Goal: Transaction & Acquisition: Download file/media

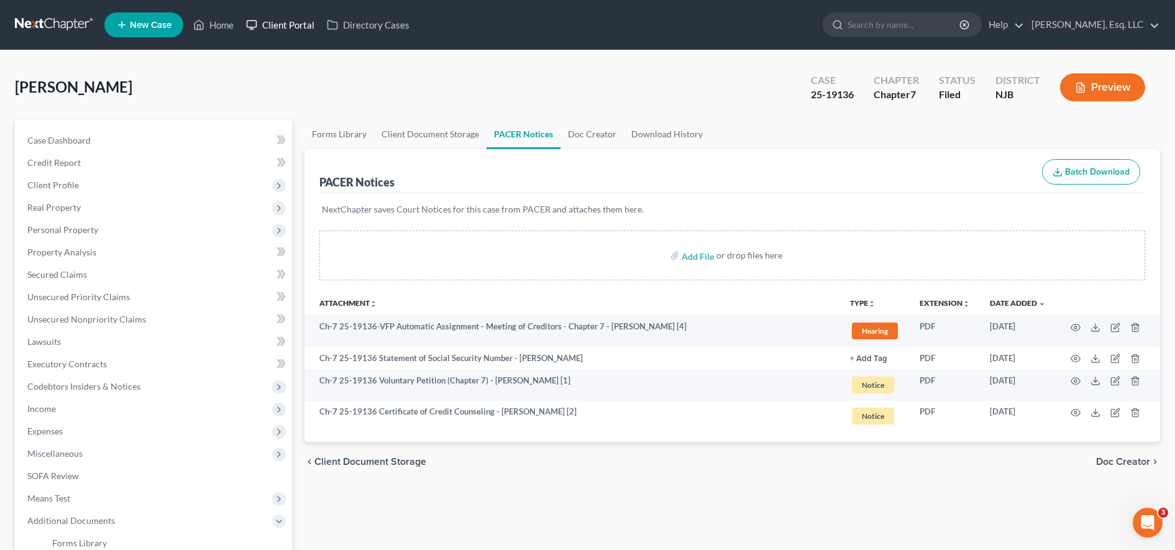
click at [277, 25] on link "Client Portal" at bounding box center [280, 25] width 81 height 22
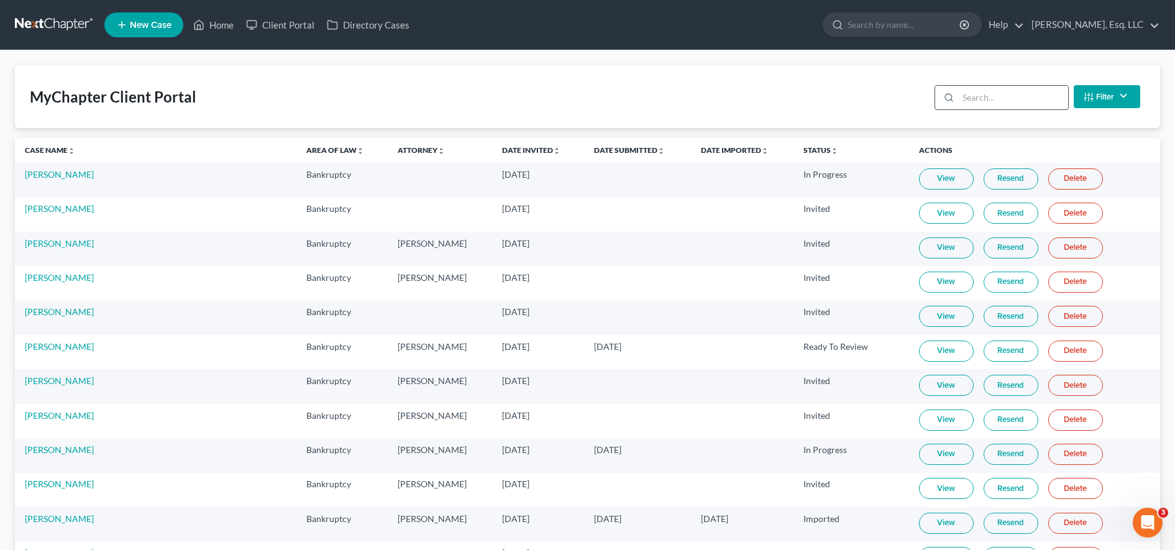
click at [1046, 101] on input "search" at bounding box center [1013, 98] width 110 height 24
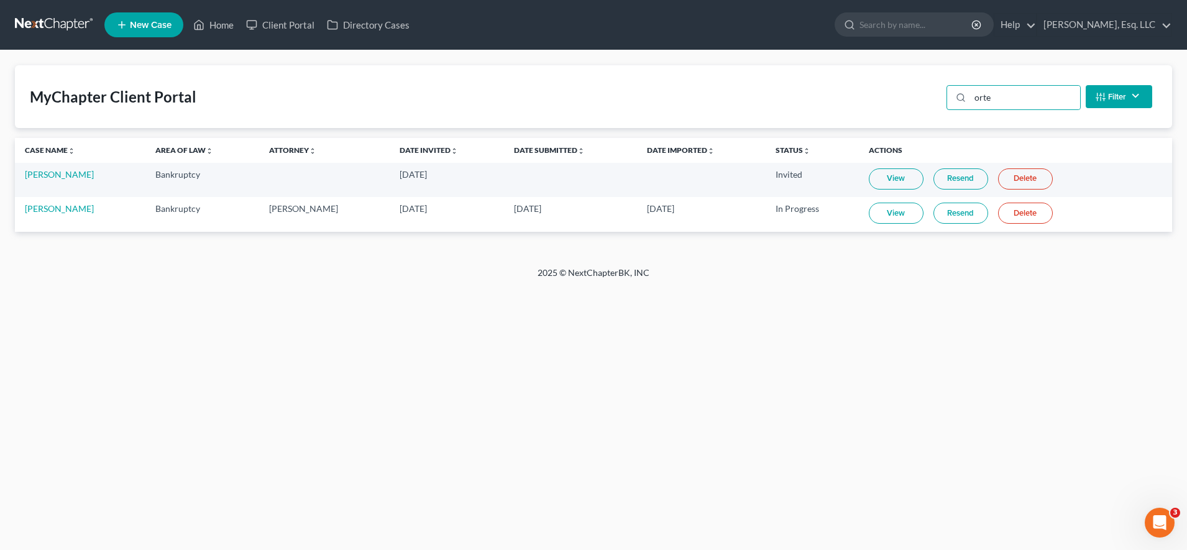
click at [895, 206] on link "View" at bounding box center [896, 213] width 55 height 21
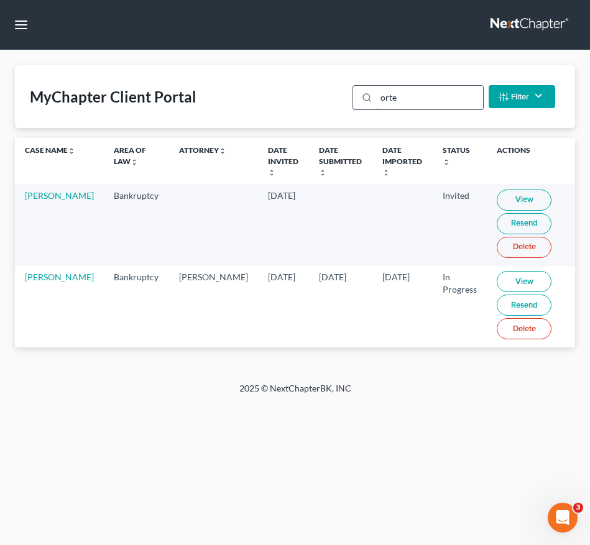
click at [418, 95] on input "orte" at bounding box center [429, 98] width 106 height 24
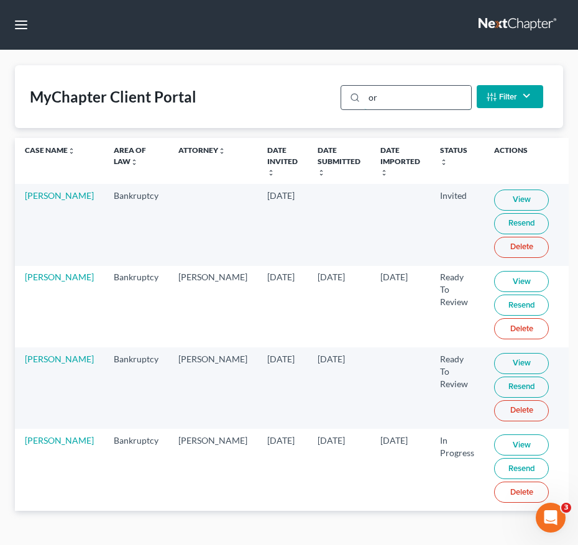
type input "o"
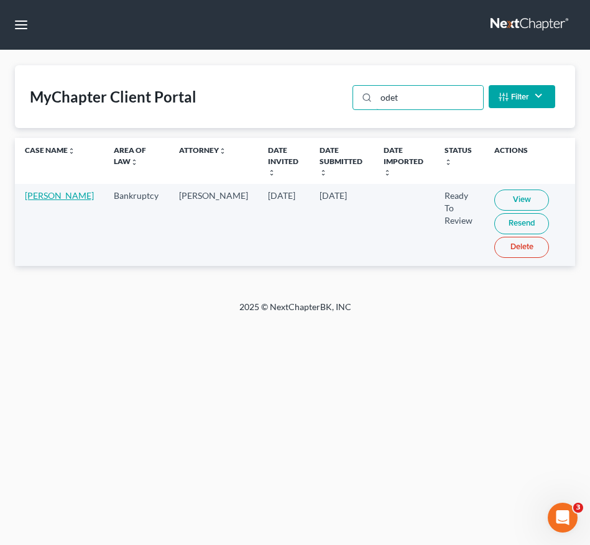
type input "odet"
click at [40, 201] on link "[PERSON_NAME]" at bounding box center [59, 195] width 69 height 11
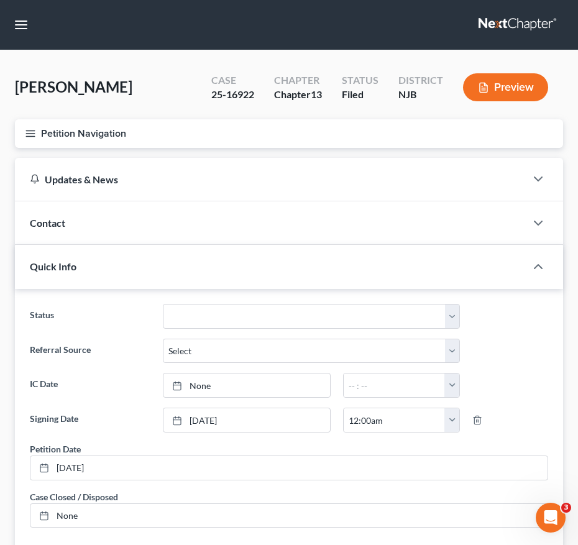
click at [27, 128] on icon "button" at bounding box center [30, 133] width 11 height 11
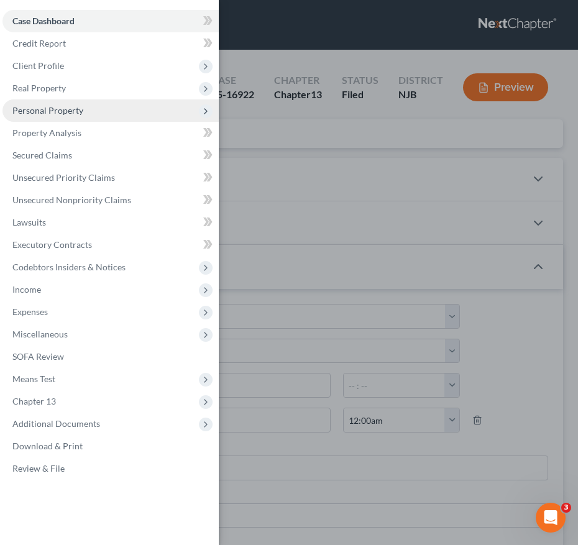
click at [46, 108] on span "Personal Property" at bounding box center [47, 110] width 71 height 11
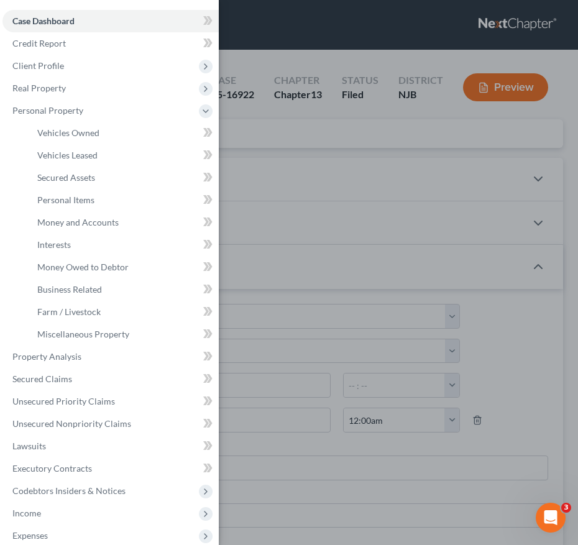
click at [382, 196] on div "Case Dashboard Payments Invoices Payments Payments Credit Report Client Profile" at bounding box center [289, 272] width 578 height 545
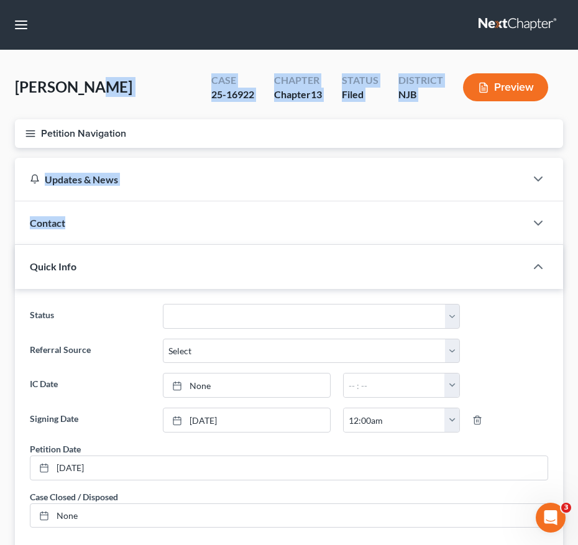
drag, startPoint x: 305, startPoint y: 208, endPoint x: 81, endPoint y: 98, distance: 249.9
drag, startPoint x: 81, startPoint y: 98, endPoint x: 28, endPoint y: 29, distance: 87.4
click at [28, 29] on button "button" at bounding box center [21, 25] width 22 height 22
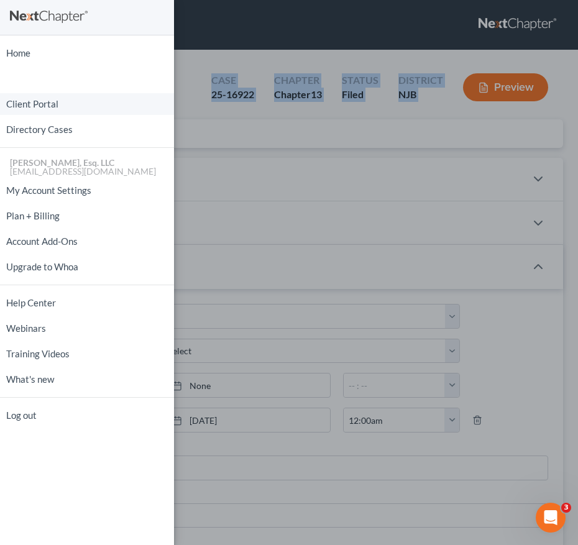
click at [79, 96] on link "Client Portal" at bounding box center [87, 104] width 174 height 22
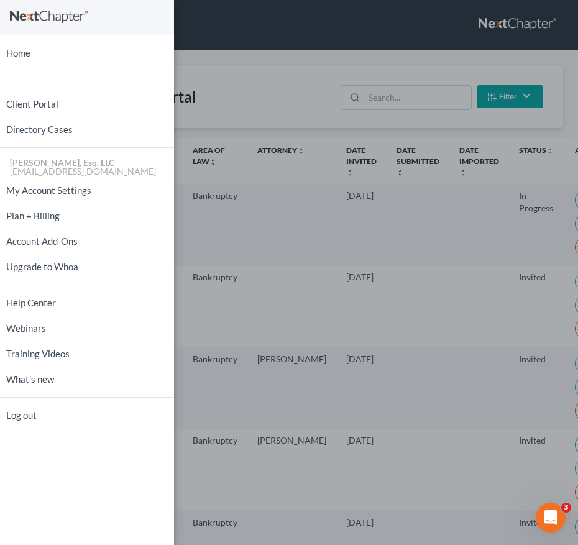
click at [412, 98] on div "Home New Case Client Portal Directory Cases [PERSON_NAME], Esq. LLC [EMAIL_ADDR…" at bounding box center [289, 272] width 578 height 545
click at [410, 96] on div "Home New Case Client Portal Directory Cases [PERSON_NAME], Esq. LLC [EMAIL_ADDR…" at bounding box center [289, 272] width 578 height 545
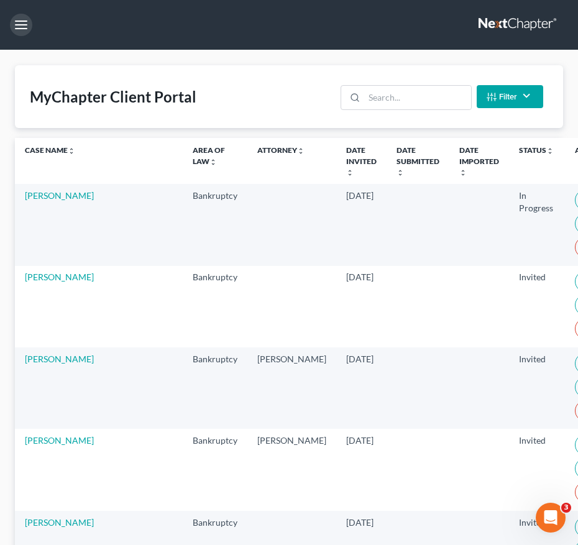
click at [410, 96] on input "search" at bounding box center [417, 98] width 106 height 24
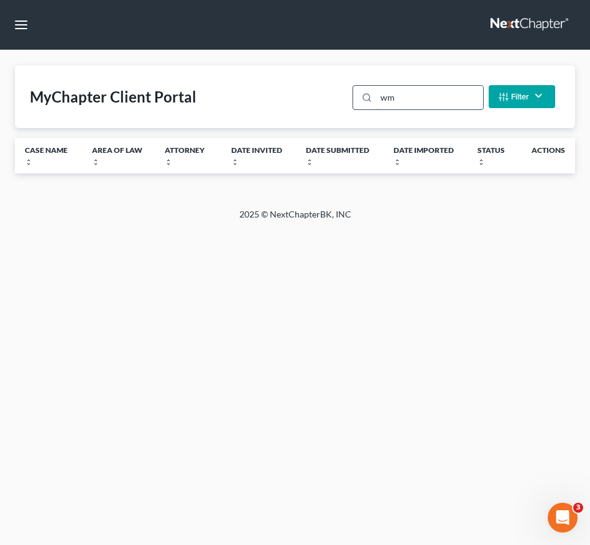
type input "w"
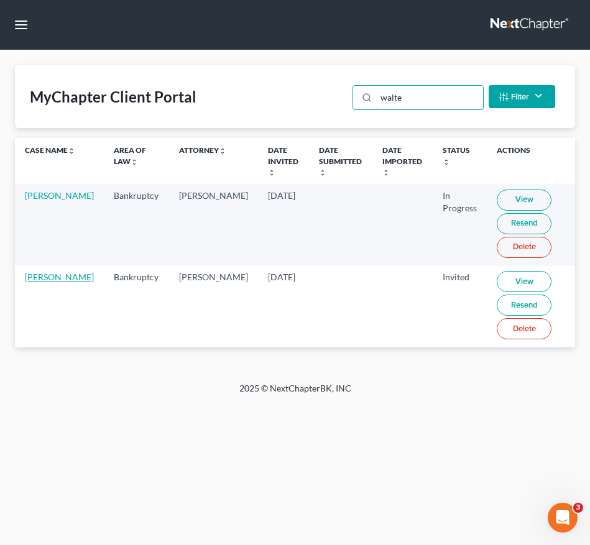
type input "walte"
click at [45, 282] on link "[PERSON_NAME]" at bounding box center [59, 277] width 69 height 11
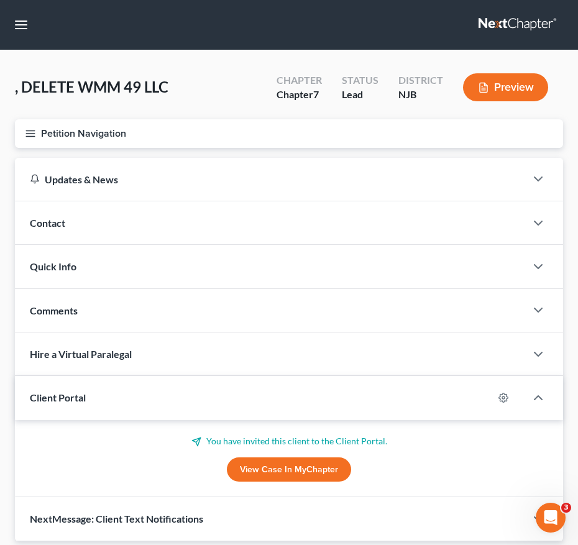
click at [28, 135] on icon "button" at bounding box center [30, 133] width 11 height 11
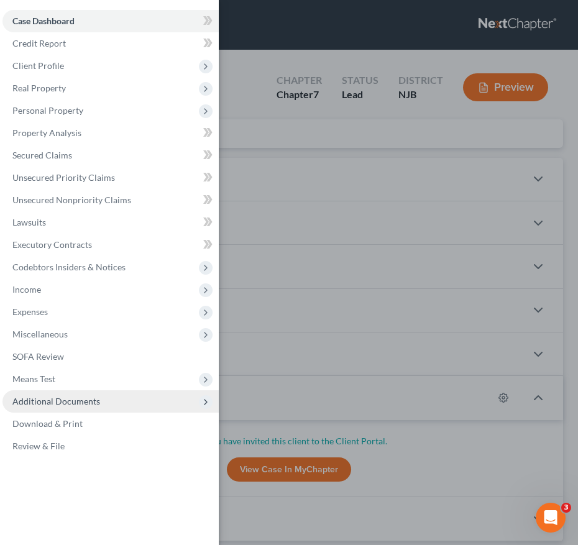
click at [50, 405] on span "Additional Documents" at bounding box center [56, 401] width 88 height 11
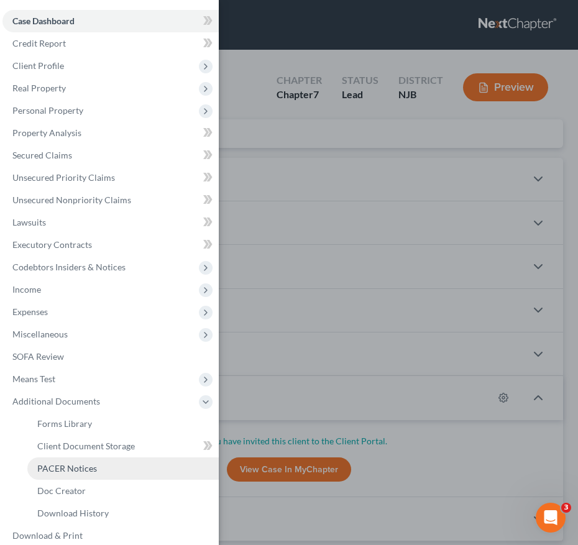
click at [60, 471] on span "PACER Notices" at bounding box center [67, 468] width 60 height 11
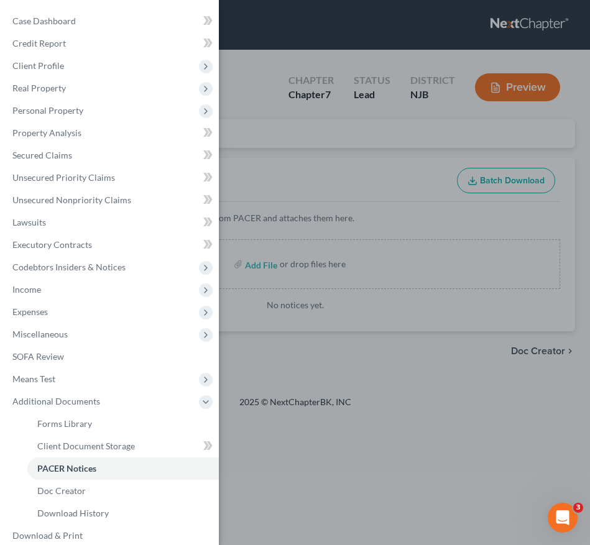
click at [337, 406] on div "Case Dashboard Payments Invoices Payments Payments Credit Report Client Profile" at bounding box center [295, 272] width 590 height 545
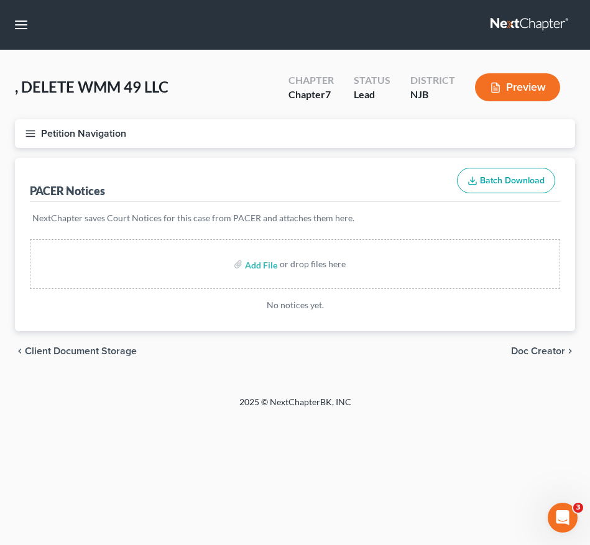
click at [27, 141] on button "Petition Navigation" at bounding box center [295, 133] width 560 height 29
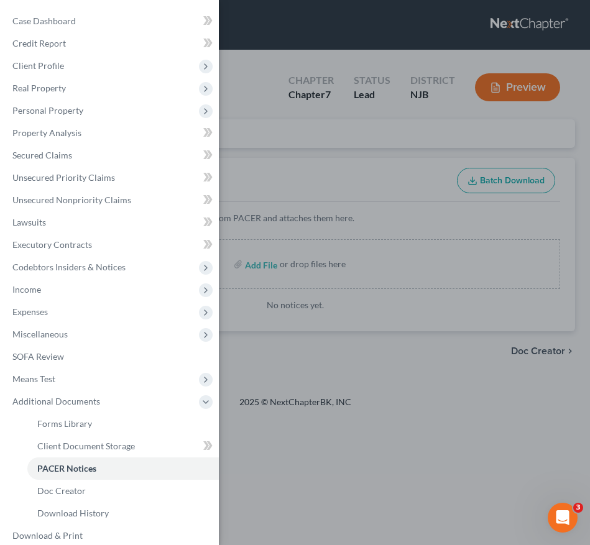
click at [313, 188] on div "Case Dashboard Payments Invoices Payments Payments Credit Report Client Profile" at bounding box center [295, 272] width 590 height 545
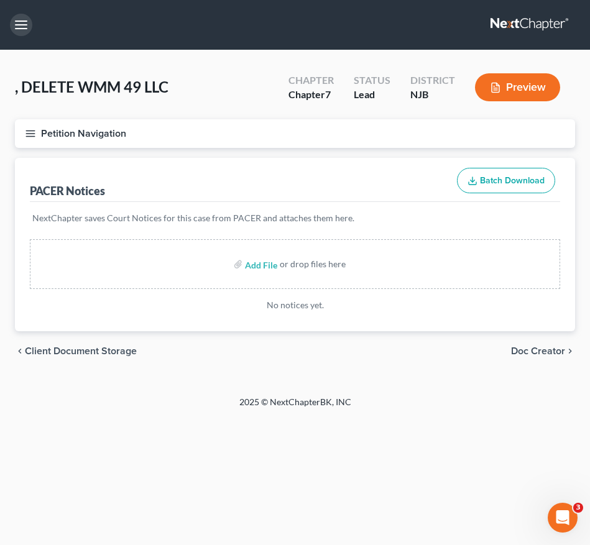
click at [24, 21] on button "button" at bounding box center [21, 25] width 22 height 22
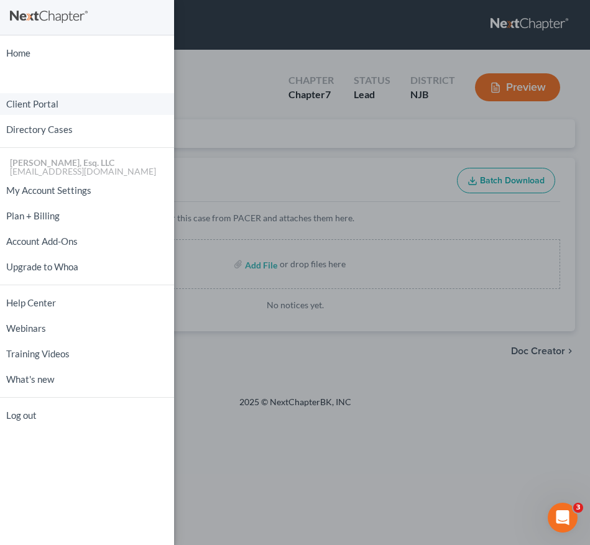
click at [98, 109] on link "Client Portal" at bounding box center [87, 104] width 174 height 22
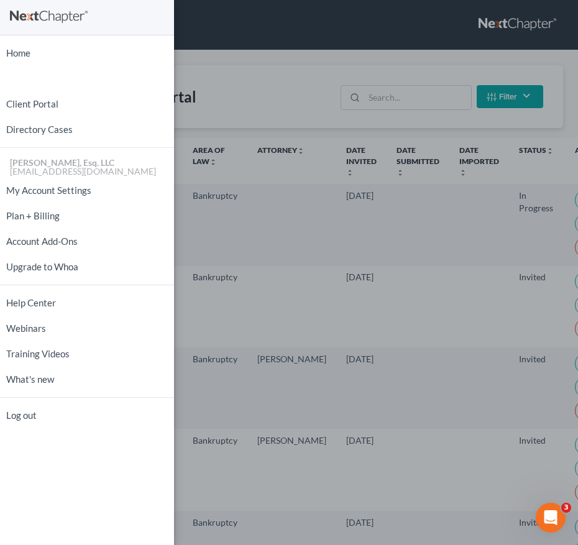
click at [382, 44] on div "Home New Case Client Portal Directory Cases [PERSON_NAME], Esq. LLC [EMAIL_ADDR…" at bounding box center [289, 272] width 578 height 545
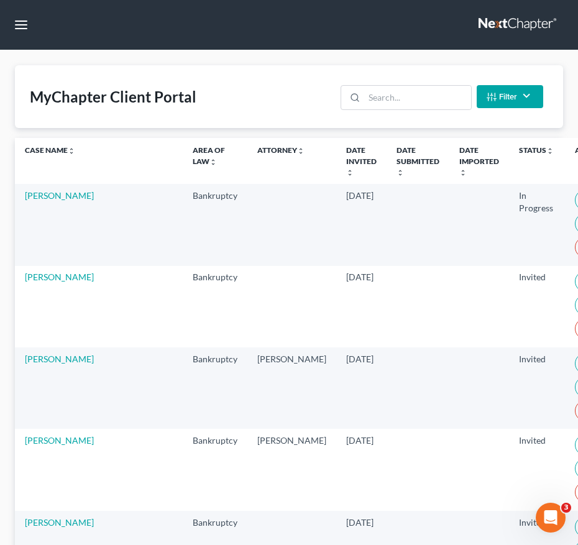
click at [382, 44] on nav "Home New Case Client Portal Directory Cases [PERSON_NAME], Esq. LLC [EMAIL_ADDR…" at bounding box center [289, 25] width 578 height 50
drag, startPoint x: 382, startPoint y: 44, endPoint x: 432, endPoint y: 47, distance: 49.8
click at [382, 44] on nav "Home New Case Client Portal Directory Cases [PERSON_NAME], Esq. LLC [EMAIL_ADDR…" at bounding box center [289, 25] width 578 height 50
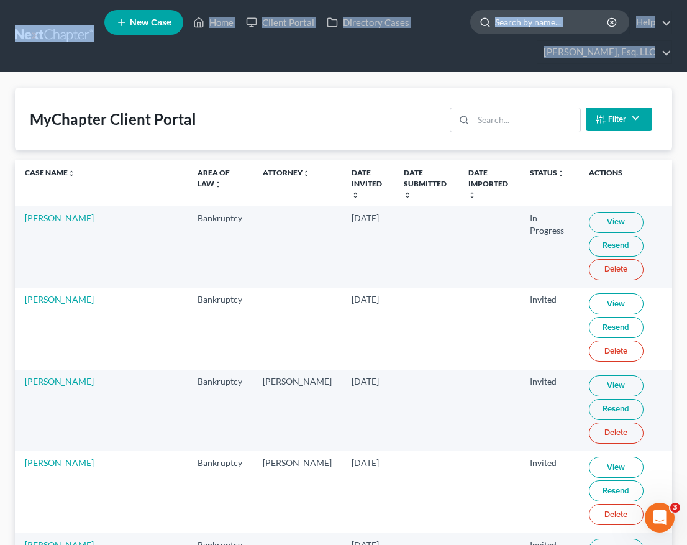
click at [557, 14] on input "search" at bounding box center [552, 22] width 114 height 23
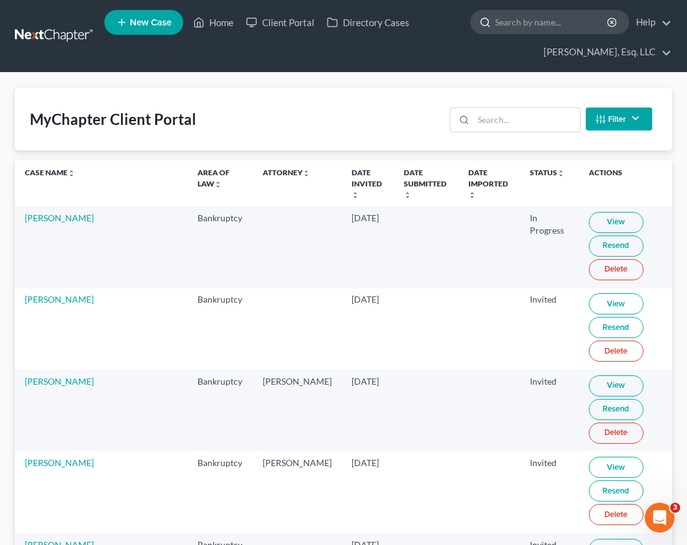
click at [557, 14] on input "search" at bounding box center [552, 22] width 114 height 23
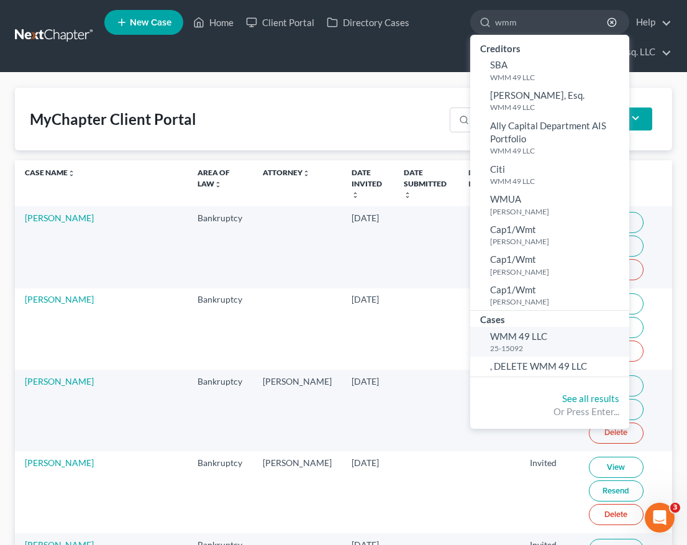
type input "wmm"
click at [529, 333] on span "WMM 49 LLC" at bounding box center [518, 336] width 57 height 11
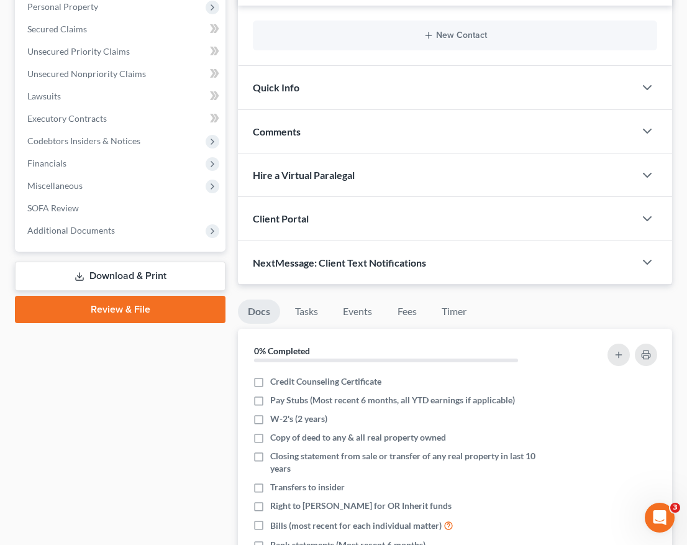
scroll to position [168, 0]
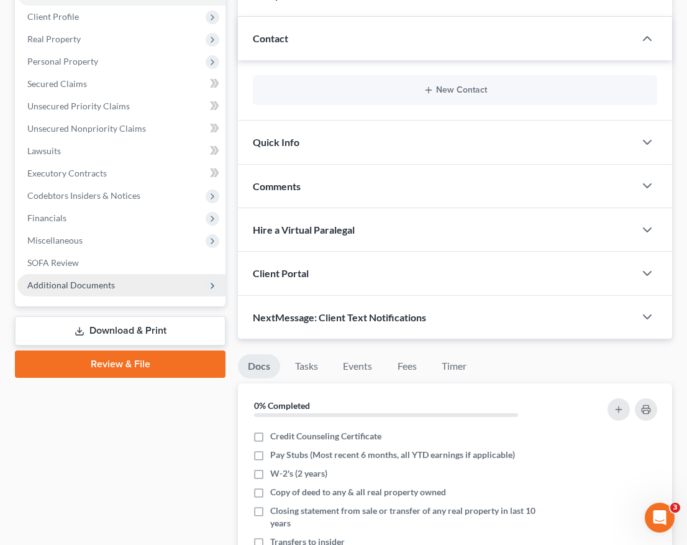
click at [90, 283] on span "Additional Documents" at bounding box center [71, 285] width 88 height 11
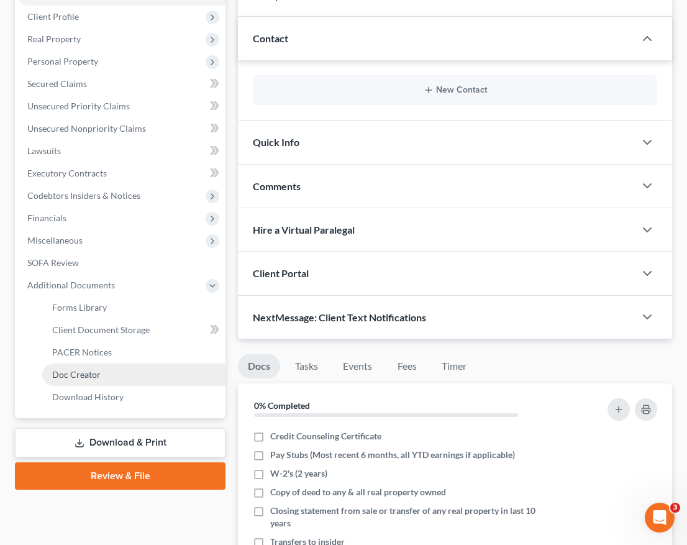
click at [122, 369] on link "Doc Creator" at bounding box center [133, 375] width 183 height 22
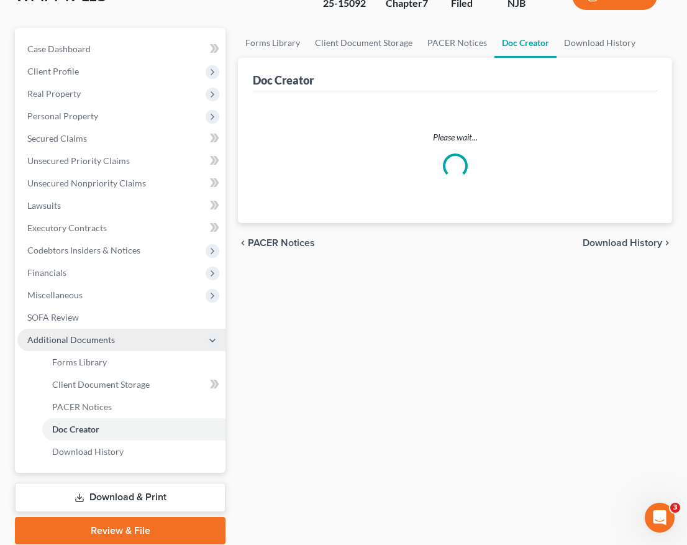
scroll to position [12, 0]
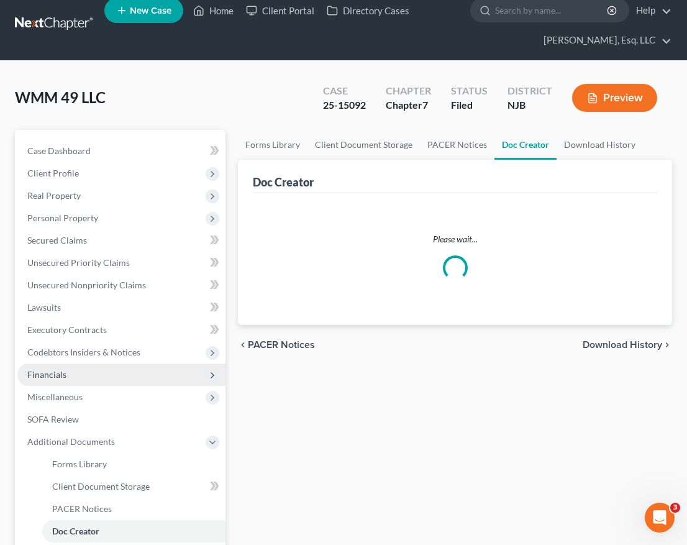
click at [117, 347] on ul "Case Dashboard Payments Invoices Payments Payments Credit Report Client Profile" at bounding box center [121, 352] width 208 height 425
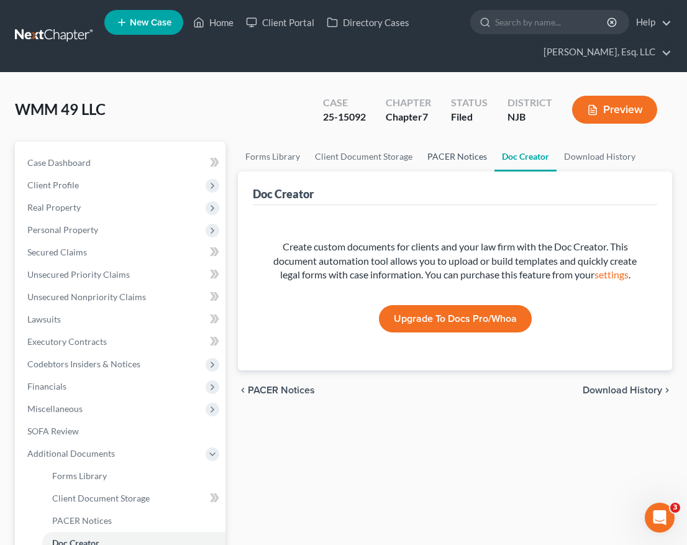
click at [452, 153] on link "PACER Notices" at bounding box center [457, 157] width 75 height 30
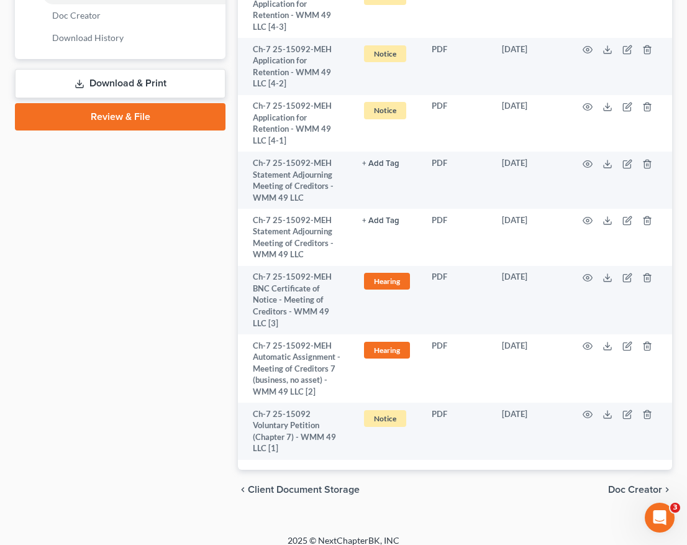
scroll to position [539, 0]
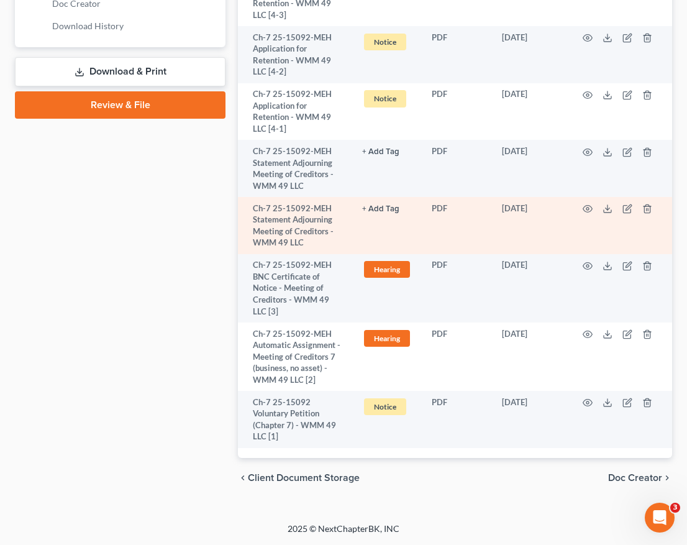
click at [541, 229] on td "[DATE]" at bounding box center [530, 225] width 76 height 57
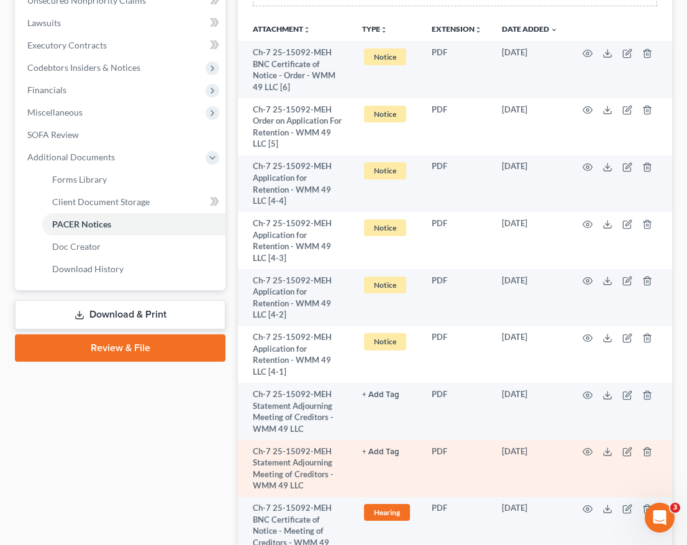
scroll to position [297, 0]
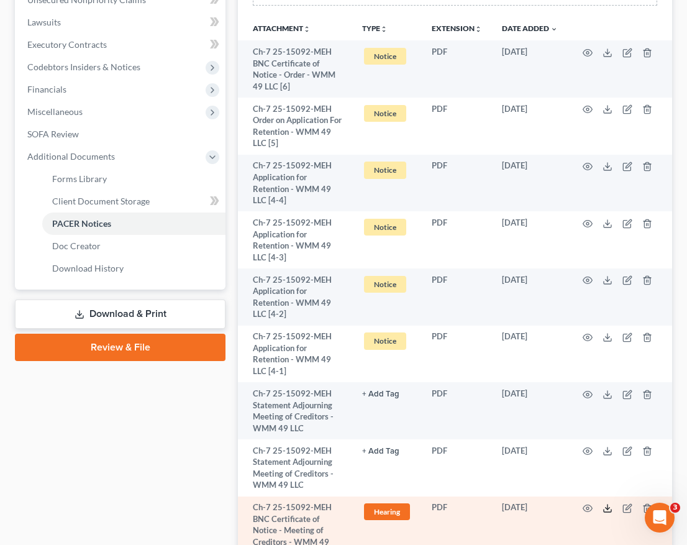
click at [610, 506] on icon at bounding box center [608, 508] width 10 height 10
